Goal: Share content

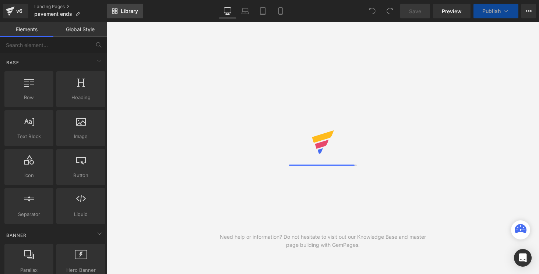
click at [117, 15] on link "Library" at bounding box center [125, 11] width 36 height 15
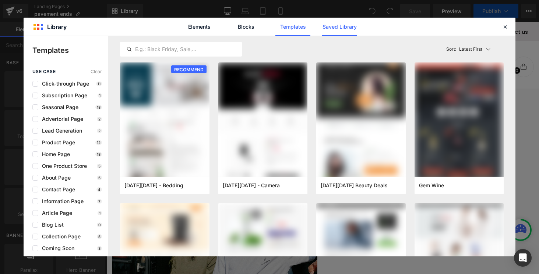
click at [388, 38] on link "Saved Library" at bounding box center [395, 45] width 15 height 15
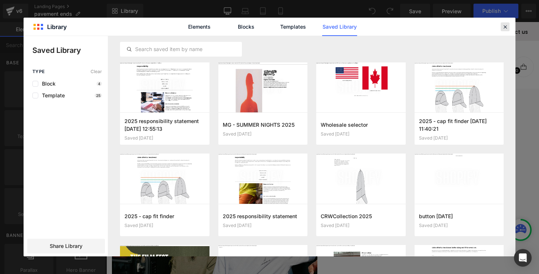
drag, startPoint x: 503, startPoint y: 27, endPoint x: 397, endPoint y: 5, distance: 108.7
click at [503, 27] on icon at bounding box center [504, 27] width 7 height 7
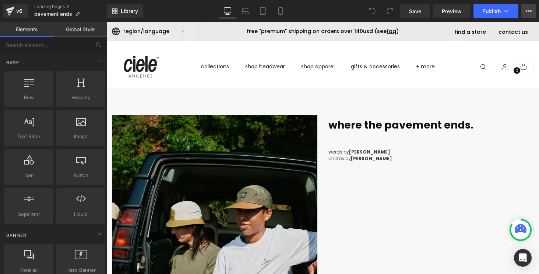
click at [531, 9] on icon at bounding box center [528, 11] width 6 height 6
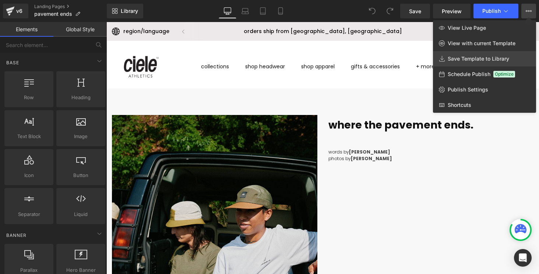
click at [495, 57] on span "Save Template to Library" at bounding box center [477, 59] width 61 height 7
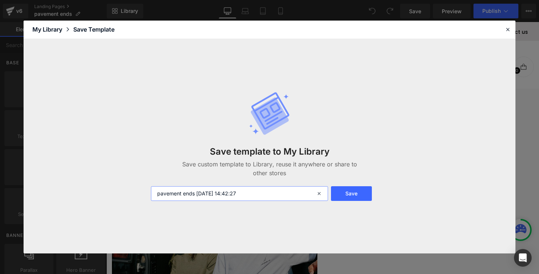
click at [235, 192] on input "pavement ends [DATE] 14:42:27" at bounding box center [239, 194] width 177 height 15
click at [350, 192] on button "Save" at bounding box center [351, 194] width 41 height 15
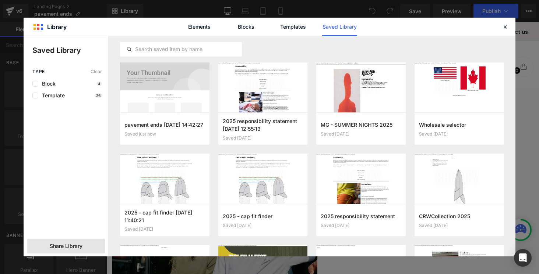
click at [65, 247] on span "Share Library" at bounding box center [66, 246] width 33 height 7
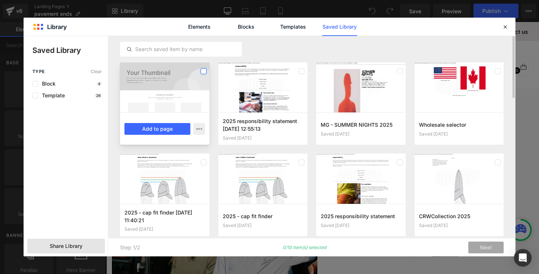
click at [205, 70] on label at bounding box center [204, 71] width 6 height 6
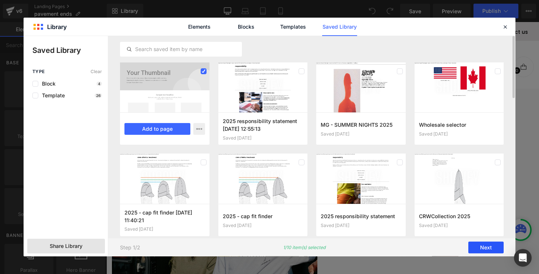
click at [483, 247] on button "Next" at bounding box center [485, 248] width 35 height 12
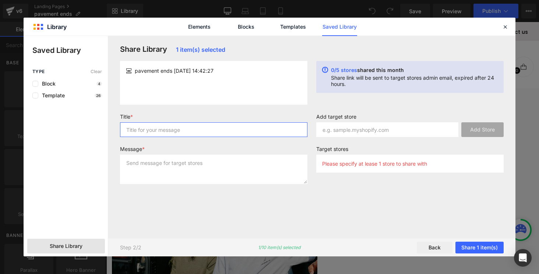
click at [178, 131] on input "text" at bounding box center [213, 130] width 187 height 15
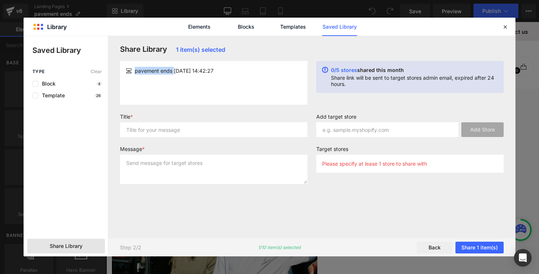
drag, startPoint x: 174, startPoint y: 72, endPoint x: 127, endPoint y: 72, distance: 46.4
click at [127, 72] on div "pavement ends [DATE] 14:42:27" at bounding box center [213, 71] width 175 height 8
copy div "pavement ends"
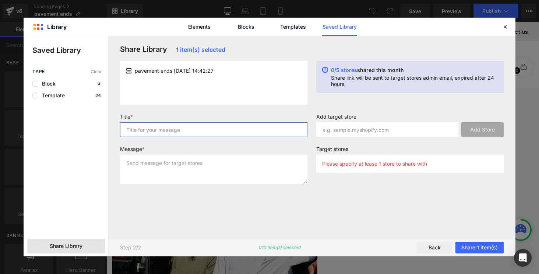
click at [143, 127] on input "text" at bounding box center [213, 130] width 187 height 15
paste input "pavement ends"
type input "pavement ends"
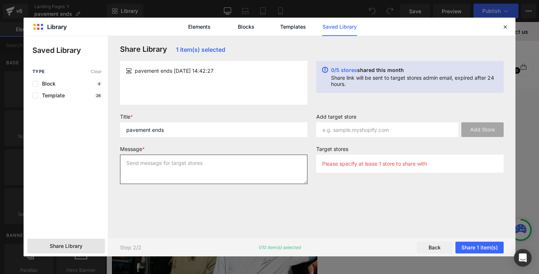
click at [151, 172] on textarea at bounding box center [213, 169] width 187 height 29
paste textarea "pavement ends"
type textarea "pavement ends"
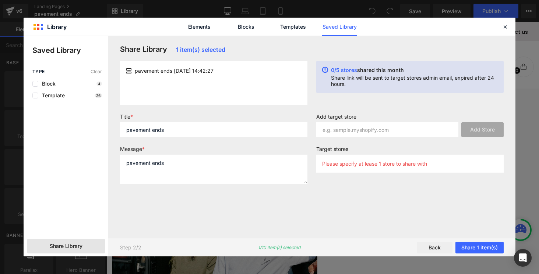
click at [341, 138] on div "Add target store Add Store" at bounding box center [410, 128] width 196 height 29
click at [343, 135] on input "text" at bounding box center [387, 130] width 142 height 15
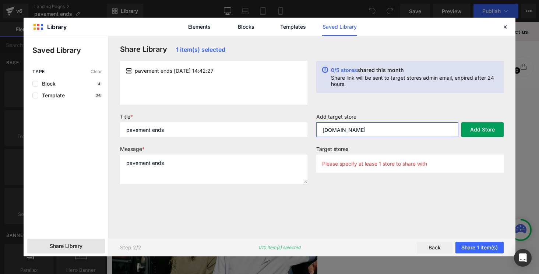
type input "[DOMAIN_NAME]"
click at [475, 132] on button "Add Store" at bounding box center [482, 130] width 42 height 15
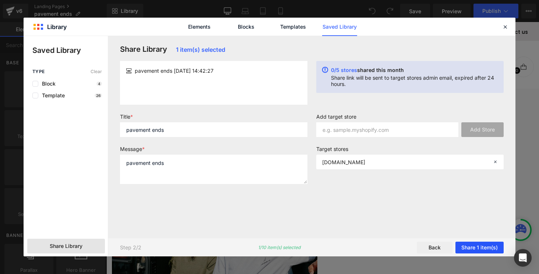
click at [483, 247] on button "Share 1 item(s)" at bounding box center [479, 248] width 48 height 12
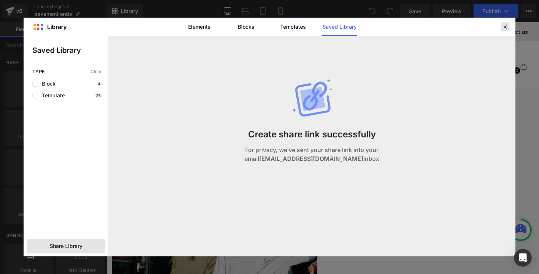
click at [504, 28] on icon at bounding box center [504, 27] width 7 height 7
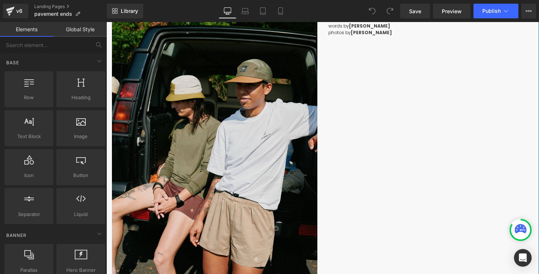
scroll to position [16, 0]
